Goal: Communication & Community: Connect with others

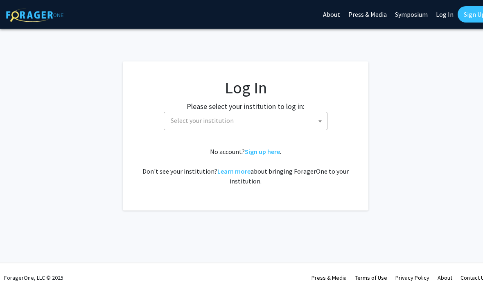
select select
click at [308, 115] on span "Select your institution" at bounding box center [246, 120] width 159 height 17
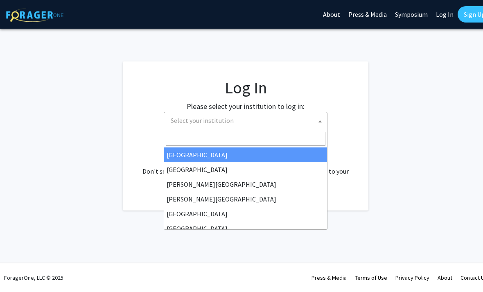
click at [269, 117] on span "Select your institution" at bounding box center [246, 120] width 159 height 17
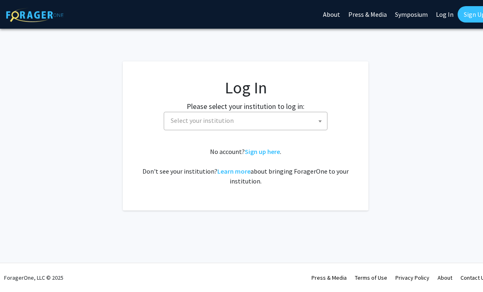
click at [268, 124] on span "Select your institution" at bounding box center [246, 120] width 159 height 17
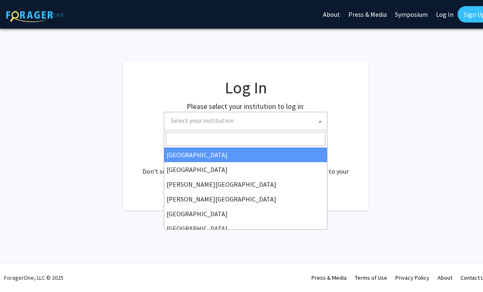
click at [251, 142] on input "Search" at bounding box center [245, 139] width 159 height 14
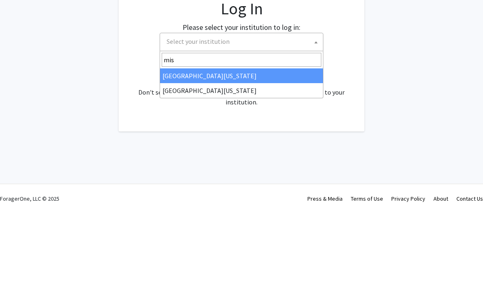
type input "miss"
select select "33"
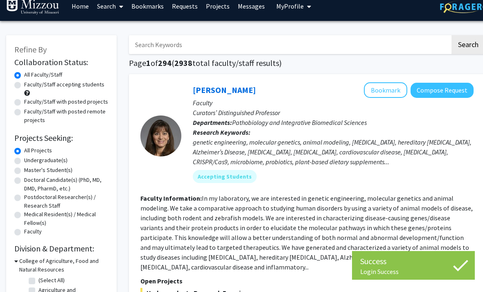
scroll to position [9, 0]
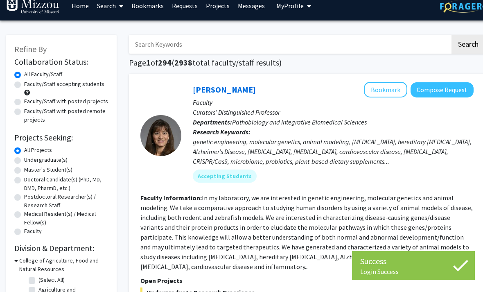
click at [253, 10] on link "Messages" at bounding box center [250, 5] width 35 height 29
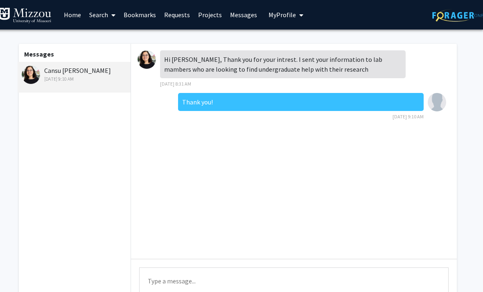
scroll to position [0, 8]
